Goal: Information Seeking & Learning: Learn about a topic

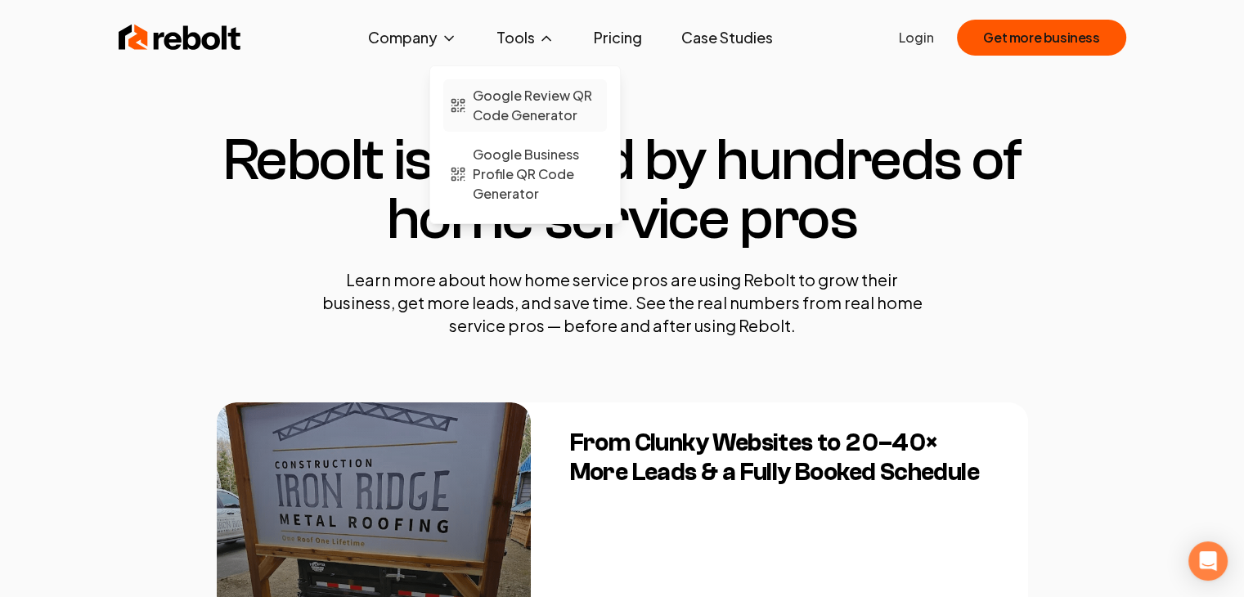
click at [526, 109] on span "Google Review QR Code Generator" at bounding box center [537, 105] width 128 height 39
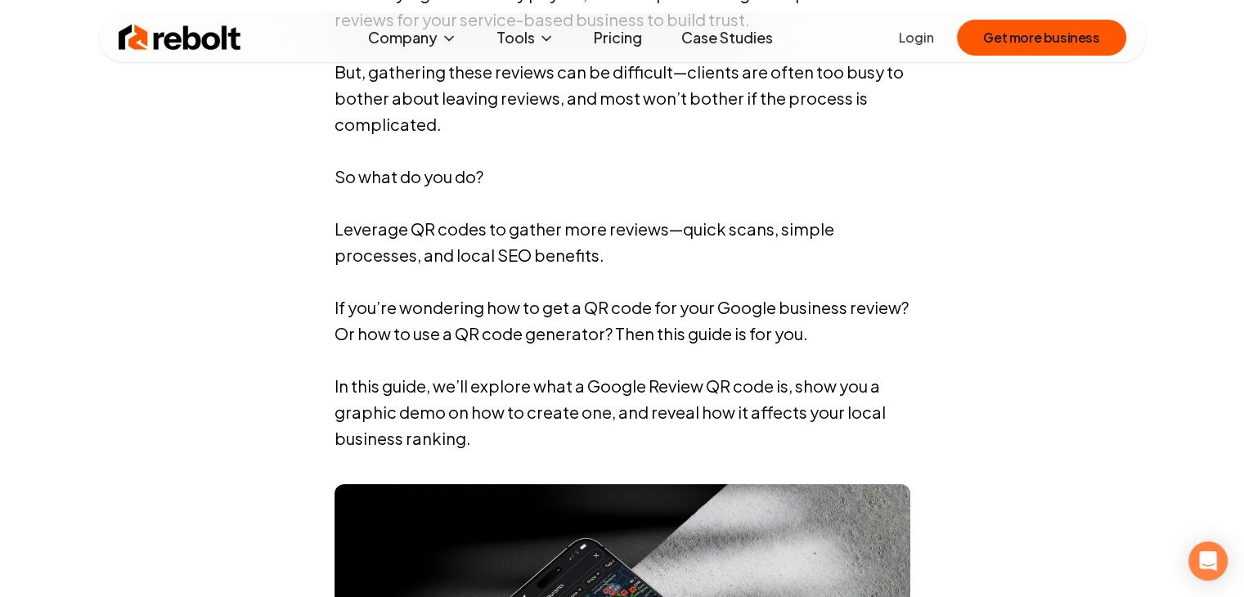
scroll to position [1032, 0]
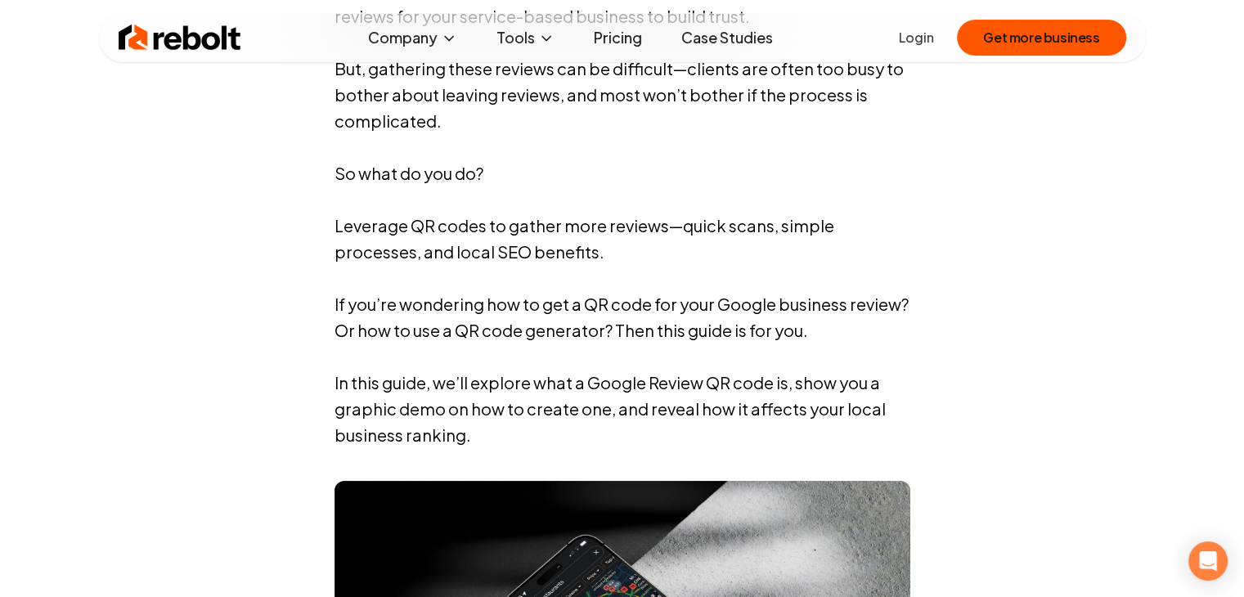
click at [626, 44] on link "Pricing" at bounding box center [618, 37] width 74 height 33
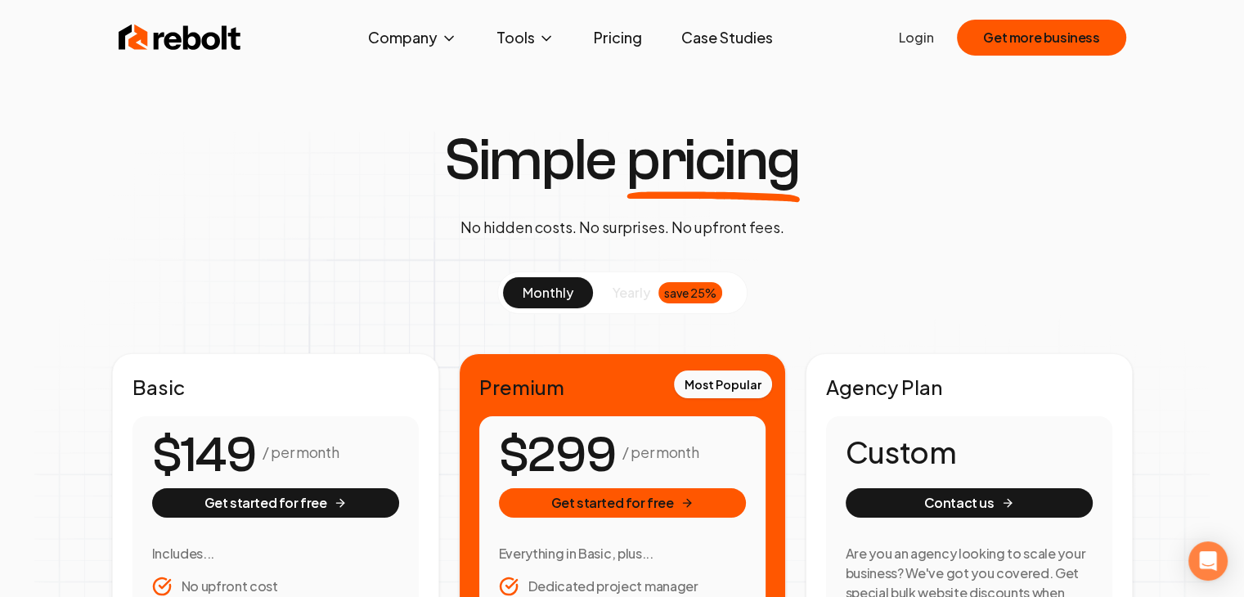
click at [638, 291] on span "yearly" at bounding box center [631, 293] width 38 height 20
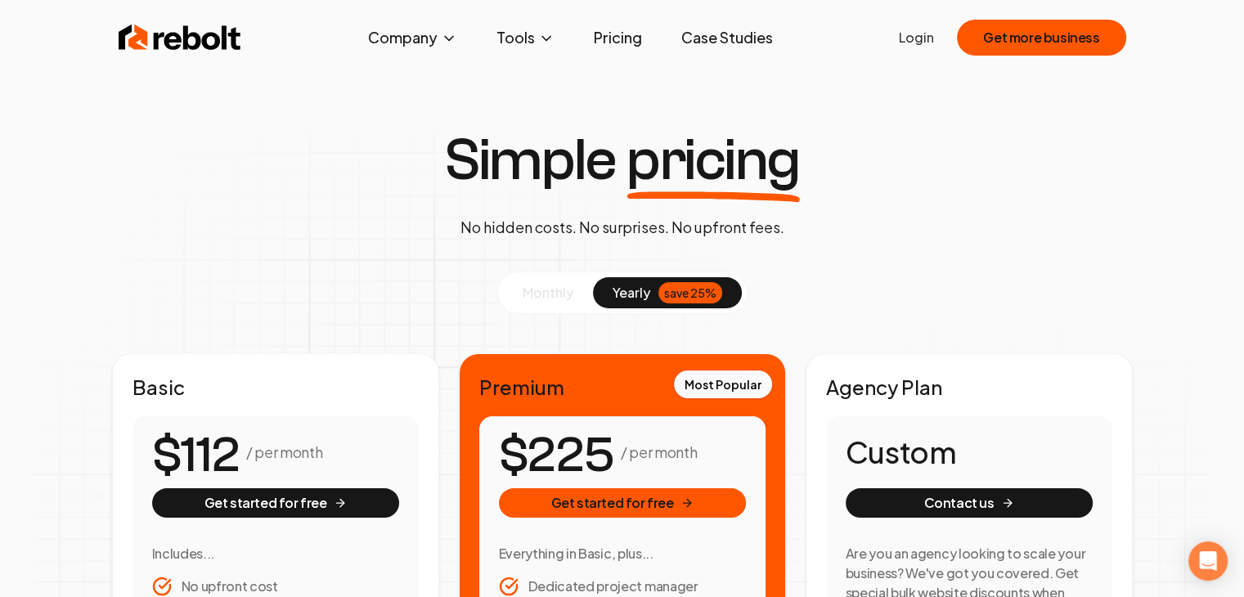
click at [545, 285] on span "monthly" at bounding box center [547, 292] width 51 height 17
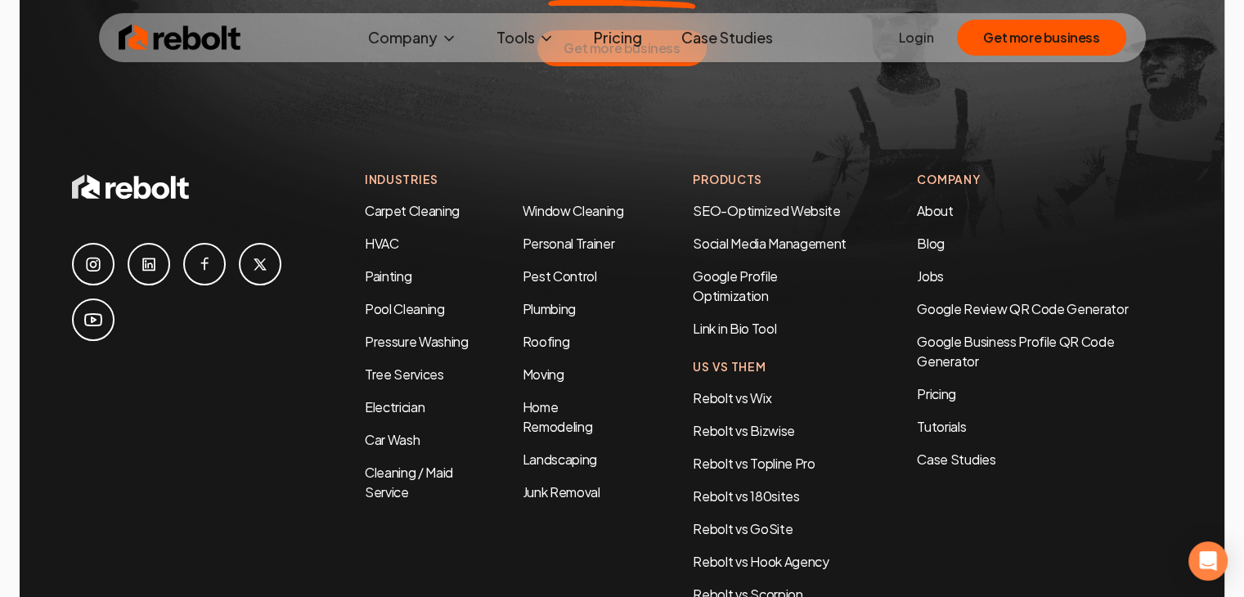
scroll to position [3343, 0]
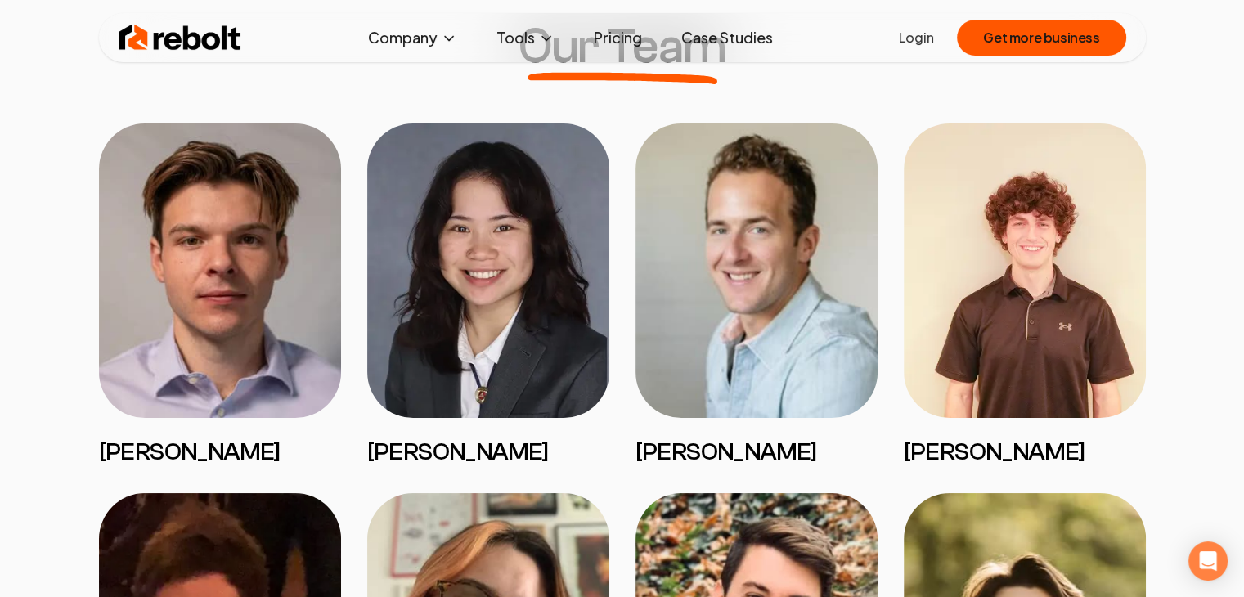
scroll to position [1305, 0]
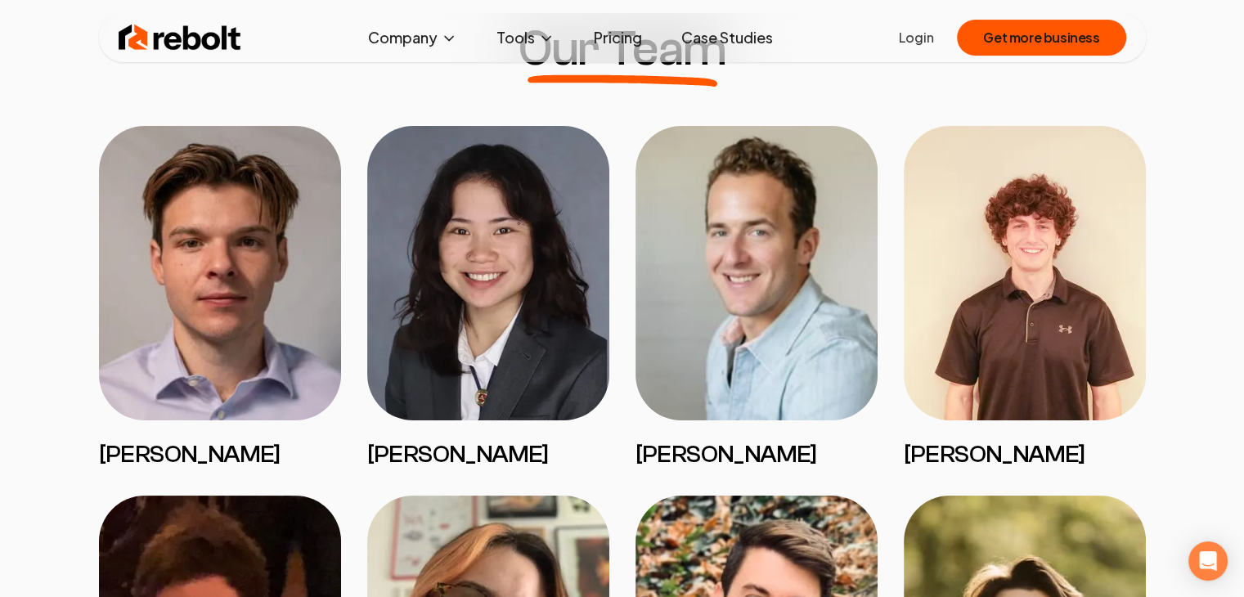
click at [177, 327] on img at bounding box center [220, 273] width 242 height 294
click at [132, 469] on h3 "[PERSON_NAME]" at bounding box center [220, 454] width 242 height 29
click at [128, 465] on h3 "[PERSON_NAME]" at bounding box center [220, 454] width 242 height 29
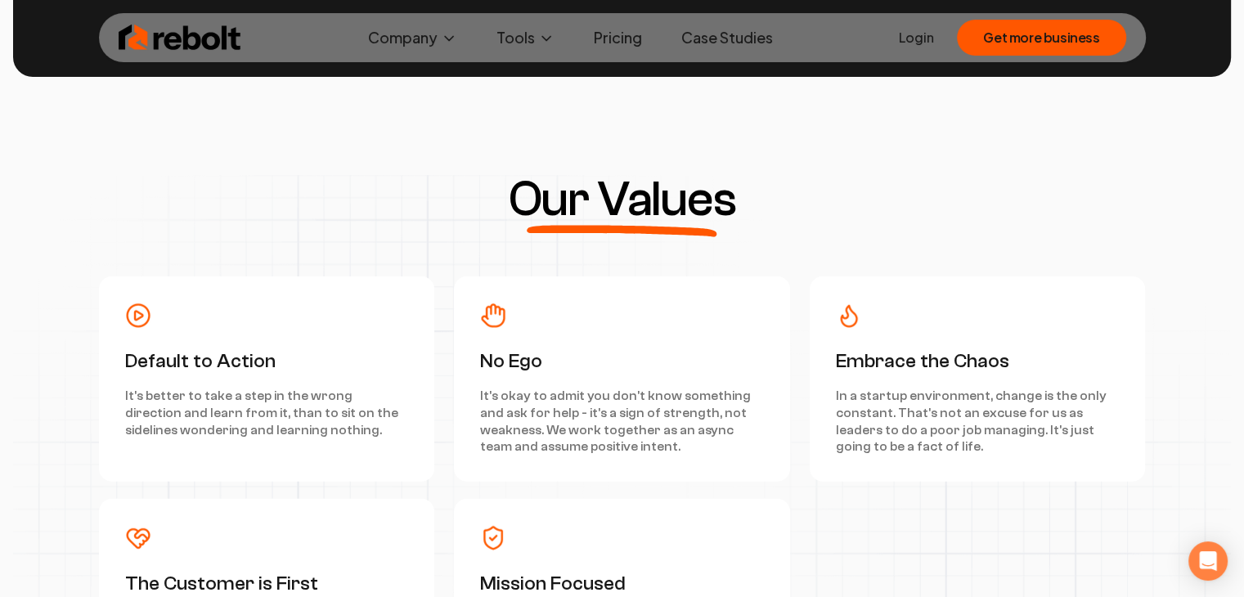
scroll to position [4321, 0]
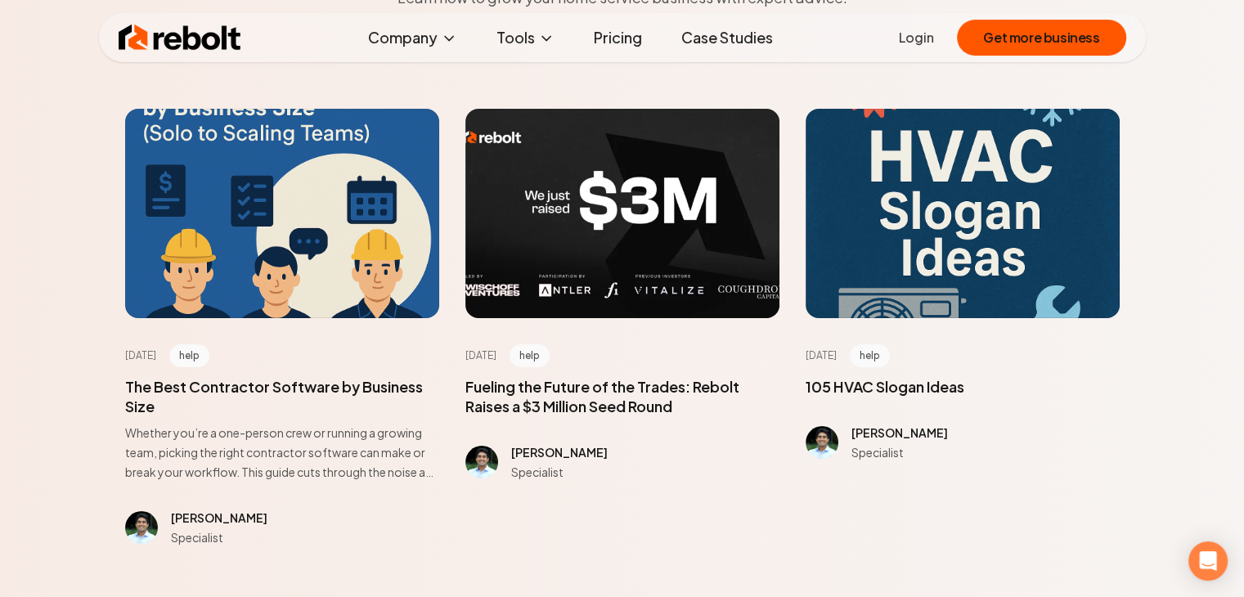
scroll to position [225, 0]
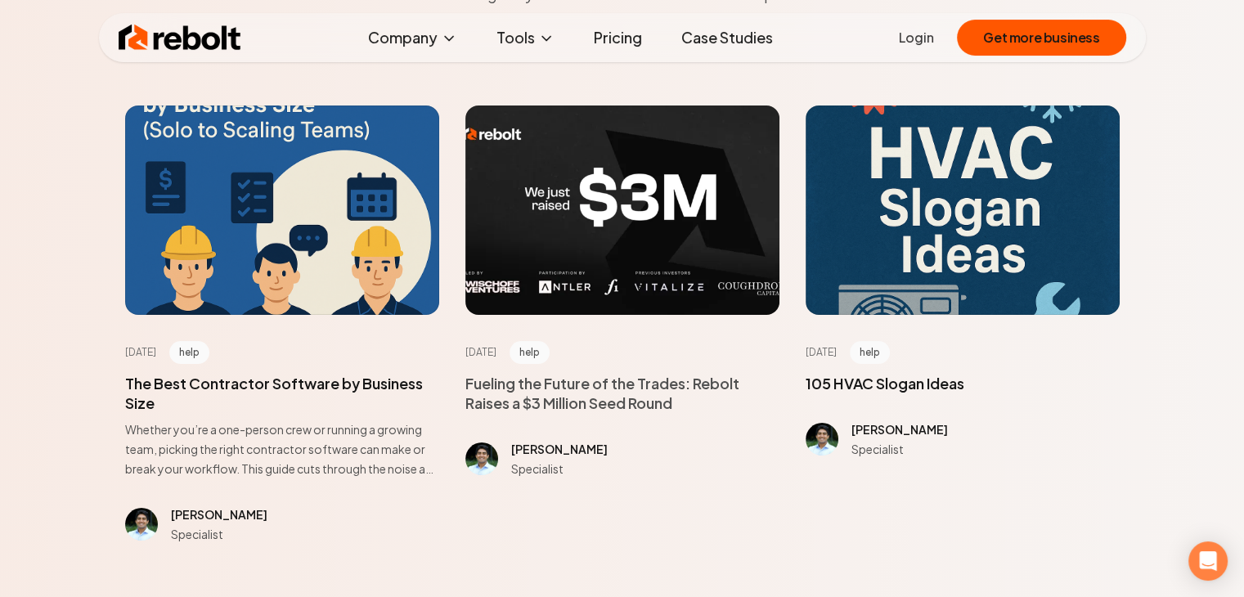
click at [563, 387] on span at bounding box center [622, 393] width 314 height 39
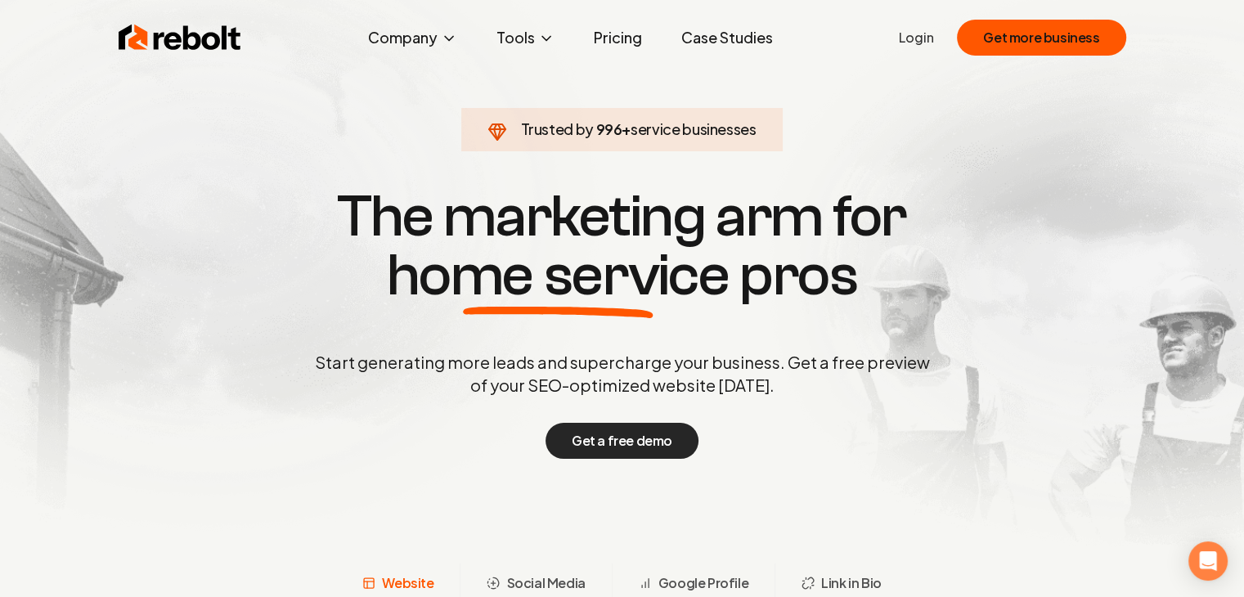
click at [589, 448] on button "Get a free demo" at bounding box center [621, 441] width 153 height 36
